Goal: Task Accomplishment & Management: Use online tool/utility

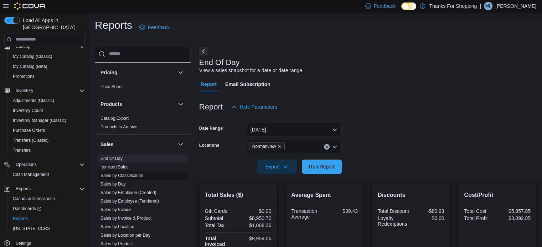
scroll to position [463, 0]
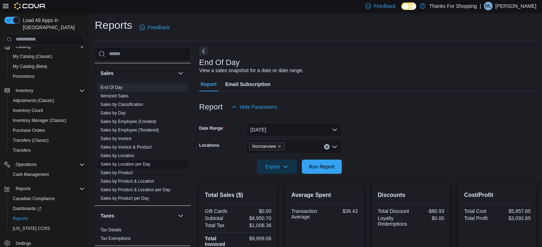
click at [145, 163] on link "Sales by Location per Day" at bounding box center [125, 164] width 50 height 5
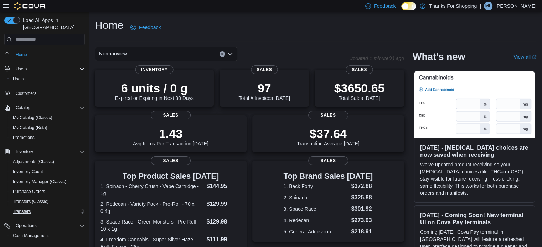
scroll to position [61, 0]
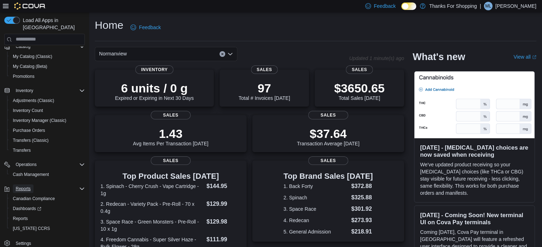
click at [27, 186] on span "Reports" at bounding box center [23, 189] width 15 height 6
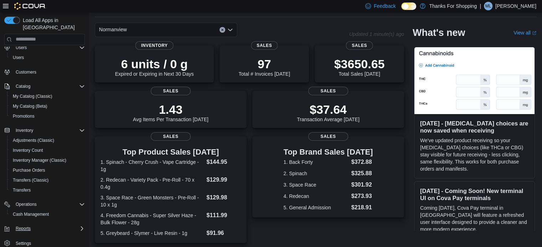
scroll to position [36, 0]
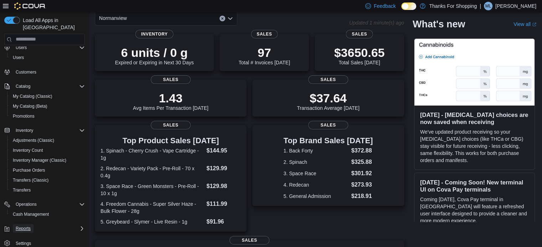
click at [25, 226] on span "Reports" at bounding box center [23, 229] width 15 height 6
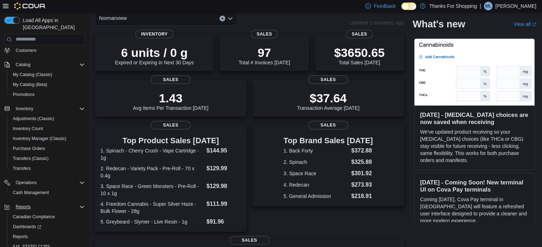
scroll to position [61, 0]
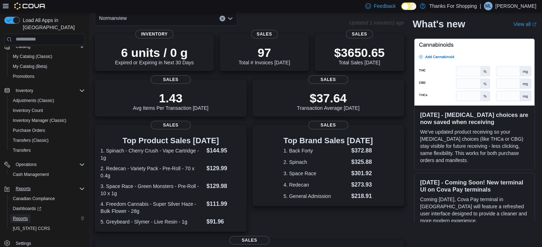
click at [17, 216] on span "Reports" at bounding box center [20, 219] width 15 height 6
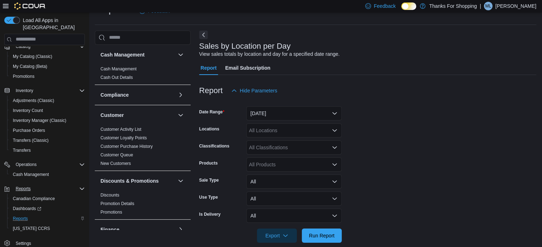
scroll to position [26, 0]
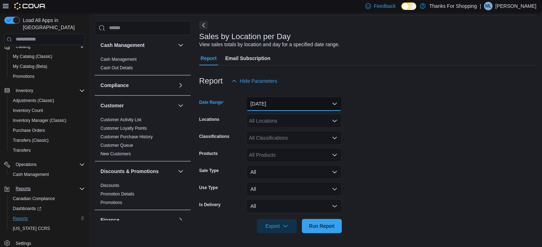
click at [258, 101] on button "Yesterday" at bounding box center [293, 104] width 95 height 14
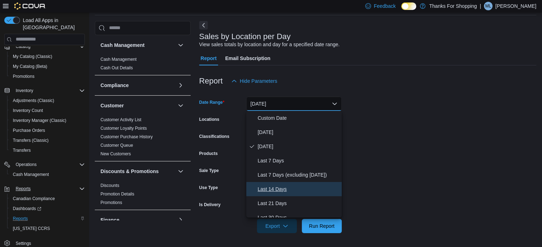
click at [275, 187] on span "Last 14 Days" at bounding box center [297, 189] width 81 height 9
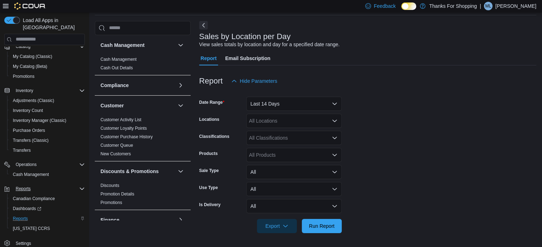
click at [409, 139] on form "Date Range Last 14 Days Locations All Locations Classifications All Classificat…" at bounding box center [367, 160] width 337 height 145
click at [306, 124] on div "All Locations" at bounding box center [293, 121] width 95 height 14
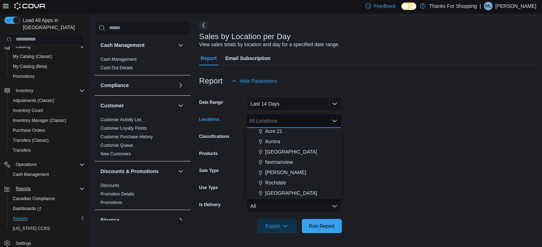
scroll to position [115, 0]
click at [287, 161] on span "Normanview" at bounding box center [279, 162] width 28 height 7
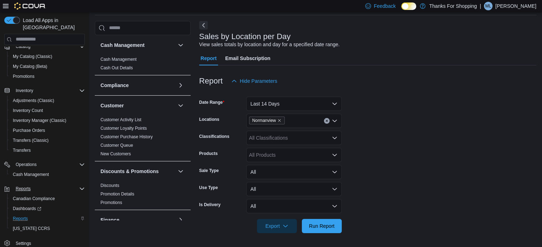
click at [411, 147] on form "Date Range Last 14 Days Locations Normanview Classifications All Classification…" at bounding box center [367, 160] width 337 height 145
click at [327, 226] on span "Run Report" at bounding box center [322, 226] width 26 height 7
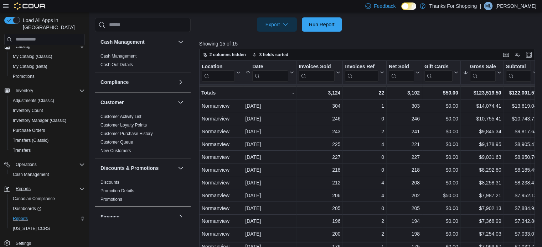
scroll to position [233, 0]
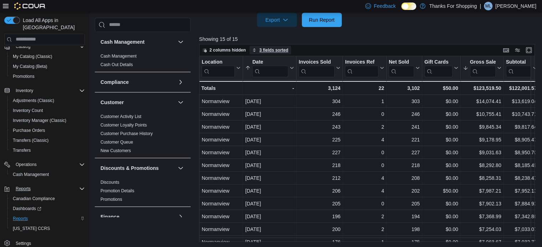
click at [276, 51] on span "3 fields sorted" at bounding box center [273, 50] width 29 height 6
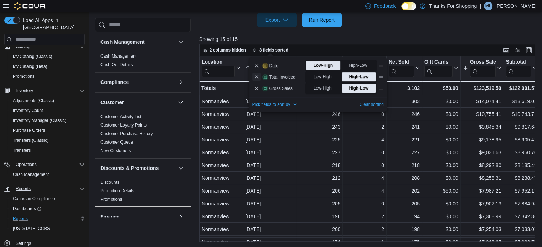
click at [254, 78] on button "Remove Total Invoiced from data grid sort" at bounding box center [256, 77] width 9 height 9
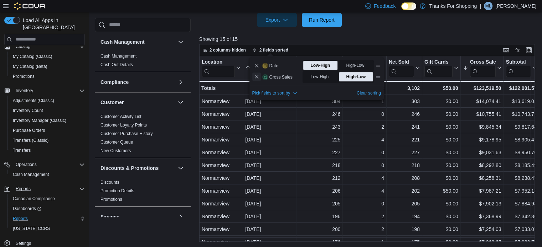
click at [255, 77] on button "Remove Gross Sales from data grid sort" at bounding box center [256, 77] width 9 height 9
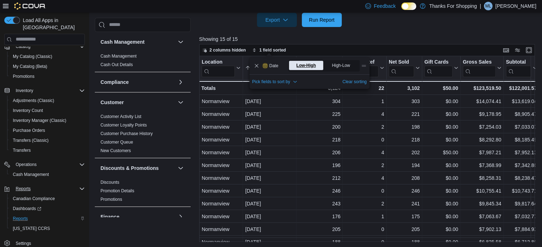
click at [314, 62] on span "Low-High" at bounding box center [306, 65] width 20 height 11
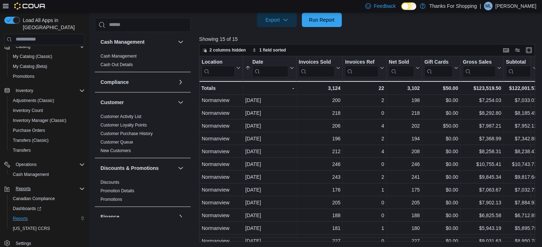
scroll to position [49, 0]
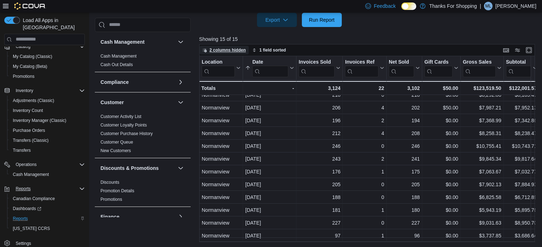
click at [232, 48] on span "2 columns hidden" at bounding box center [227, 50] width 36 height 6
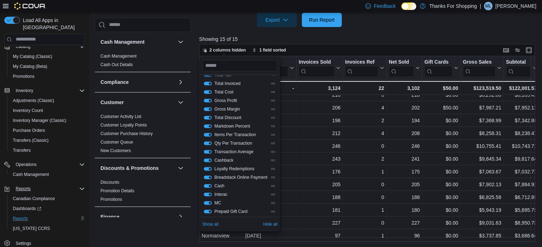
scroll to position [137, 0]
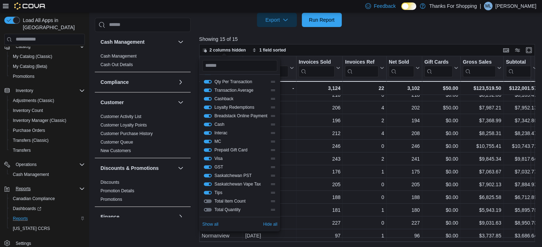
click at [208, 192] on button "Tips" at bounding box center [208, 193] width 8 height 4
click at [208, 185] on button "Saskatchewan Vape Tax" at bounding box center [208, 185] width 8 height 4
click at [207, 177] on button "Saskatchewan PST" at bounding box center [208, 176] width 8 height 4
click at [208, 167] on button "GST" at bounding box center [208, 168] width 8 height 4
click at [207, 157] on button "Visa" at bounding box center [208, 159] width 8 height 4
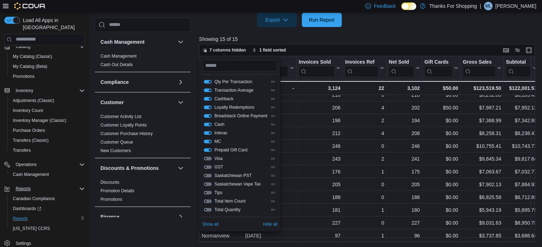
click at [206, 148] on button "Prepaid Gift Card" at bounding box center [208, 150] width 8 height 4
click at [206, 141] on button "MC" at bounding box center [208, 142] width 8 height 4
click at [207, 131] on button "Interac" at bounding box center [208, 133] width 8 height 4
click at [208, 123] on button "Cash" at bounding box center [208, 125] width 8 height 4
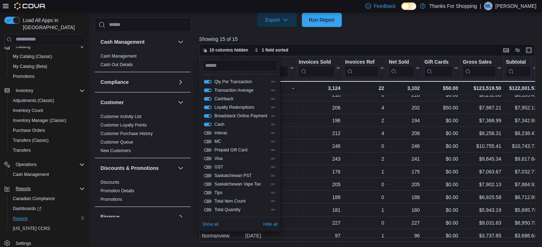
click at [208, 116] on button "Breadstack Online Payment" at bounding box center [208, 116] width 8 height 4
click at [208, 108] on button "Loyalty Redemptions" at bounding box center [208, 108] width 8 height 4
click at [211, 99] on button "Cashback" at bounding box center [208, 99] width 8 height 4
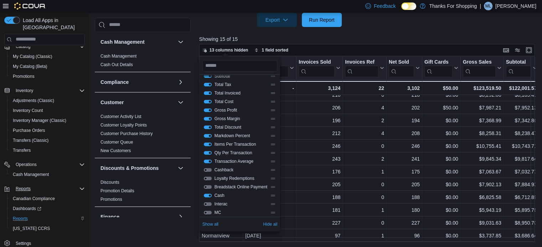
click at [205, 161] on button "Transaction Average" at bounding box center [208, 162] width 8 height 4
click at [205, 151] on button "Qty Per Transaction" at bounding box center [208, 153] width 8 height 4
click at [205, 144] on button "Items Per Transaction" at bounding box center [208, 145] width 8 height 4
click at [205, 138] on div "Markdown Percent" at bounding box center [240, 136] width 72 height 6
click at [208, 127] on button "Total Discount" at bounding box center [208, 128] width 8 height 4
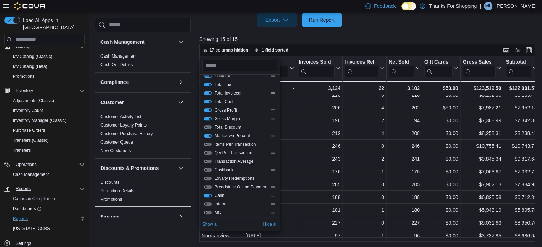
click at [208, 133] on div "Markdown Percent" at bounding box center [240, 136] width 72 height 6
click at [208, 134] on button "Markdown Percent" at bounding box center [208, 136] width 8 height 4
click at [208, 117] on button "Gross Margin" at bounding box center [208, 119] width 8 height 4
click at [208, 109] on button "Gross Profit" at bounding box center [208, 111] width 8 height 4
click at [207, 102] on button "Total Cost" at bounding box center [208, 102] width 8 height 4
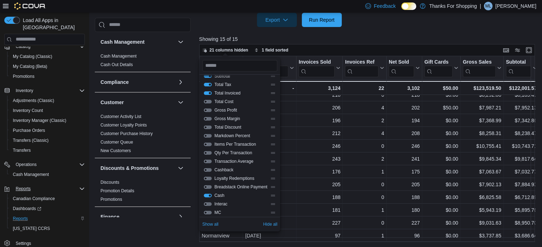
click at [207, 95] on div "Total Invoiced" at bounding box center [240, 93] width 72 height 6
click at [207, 94] on button "Total Invoiced" at bounding box center [208, 94] width 8 height 4
click at [207, 84] on button "Total Tax" at bounding box center [208, 85] width 8 height 4
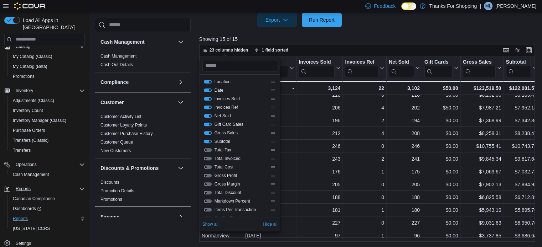
click at [209, 142] on button "Subtotal" at bounding box center [208, 142] width 8 height 4
click at [207, 133] on button "Gross Sales" at bounding box center [208, 133] width 8 height 4
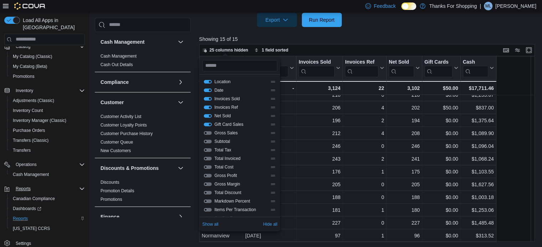
scroll to position [45, 0]
click at [207, 124] on button "Gift Card Sales" at bounding box center [208, 125] width 8 height 4
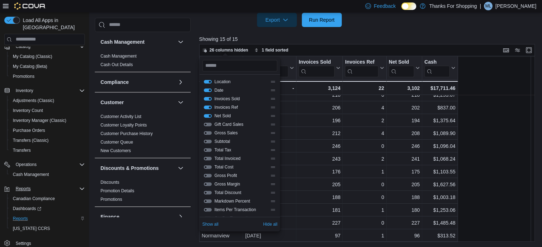
click at [208, 117] on button "Net Sold" at bounding box center [208, 116] width 8 height 4
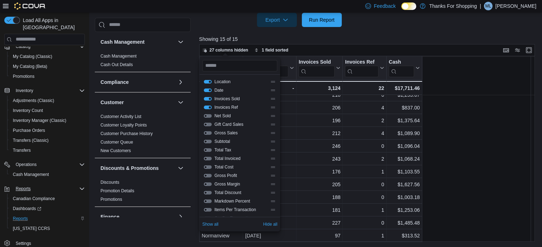
click at [208, 108] on button "Invoices Ref" at bounding box center [208, 108] width 8 height 4
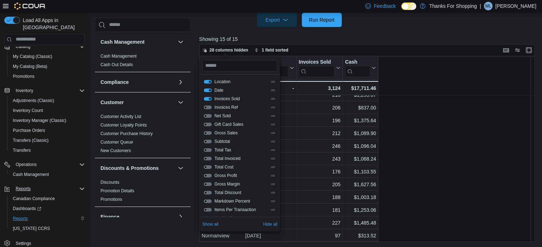
scroll to position [161, 0]
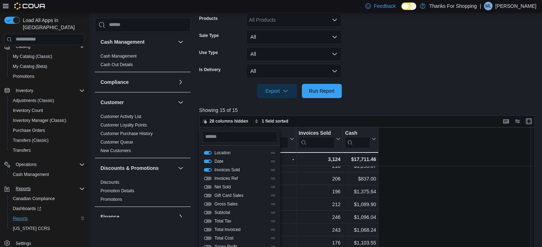
click at [207, 170] on button "Invoices Sold" at bounding box center [208, 170] width 8 height 4
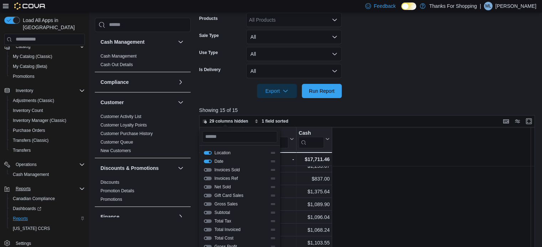
click at [387, 180] on div "Location Click to view column header actions Date Sorted ascending . Click to v…" at bounding box center [368, 220] width 339 height 186
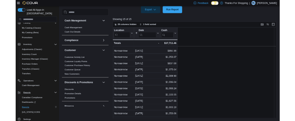
scroll to position [45, 0]
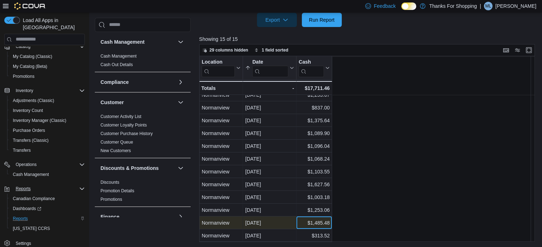
click at [319, 222] on div "$1,485.48" at bounding box center [313, 223] width 31 height 9
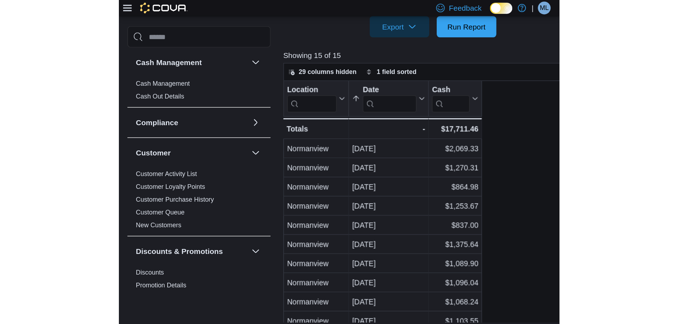
scroll to position [0, 0]
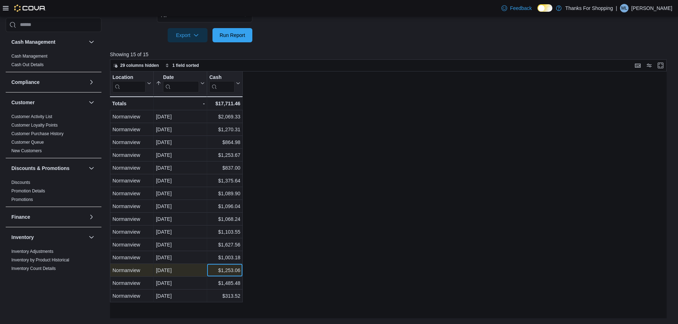
click at [229, 247] on div "$1,253.06" at bounding box center [224, 270] width 31 height 9
copy div "$1,253.06"
click at [226, 247] on div "$1,003.18" at bounding box center [224, 258] width 31 height 9
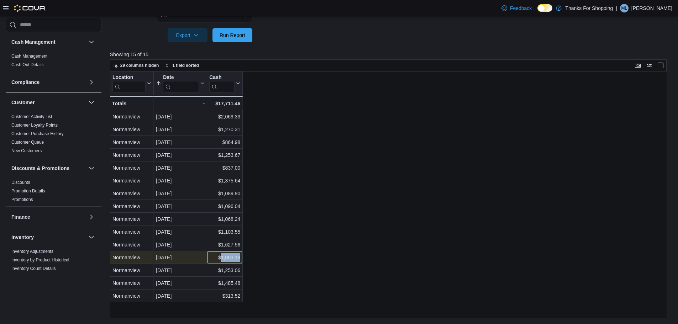
click at [226, 247] on div "$1,003.18" at bounding box center [224, 258] width 31 height 9
copy div "$1,003.18"
click at [227, 246] on div "$1,627.56" at bounding box center [224, 245] width 31 height 9
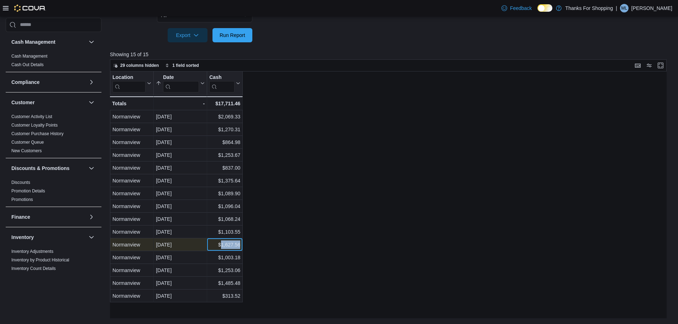
copy div "1,627.56"
click at [233, 233] on div "$1,103.55" at bounding box center [224, 232] width 31 height 9
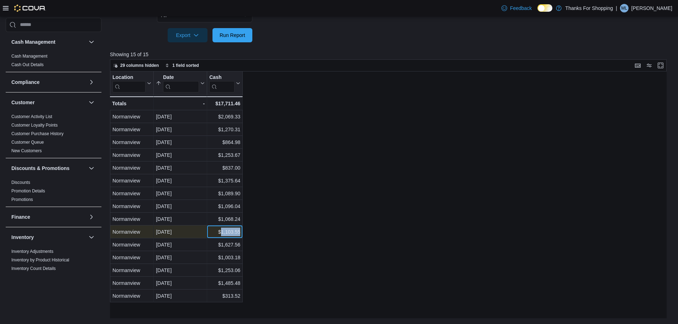
click at [233, 233] on div "$1,103.55" at bounding box center [224, 232] width 31 height 9
copy div "$1,103.55"
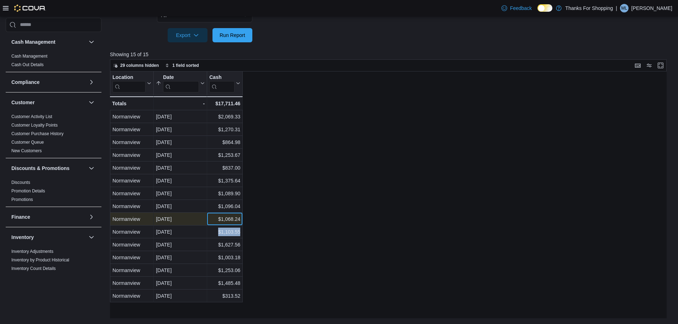
click at [237, 218] on div "$1,068.24" at bounding box center [224, 219] width 31 height 9
copy div "1,068.24"
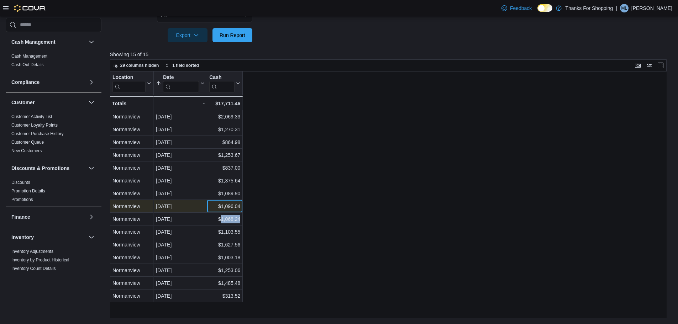
click at [229, 205] on div "$1,096.04" at bounding box center [224, 206] width 31 height 9
copy div "$1,096.04"
